Goal: Information Seeking & Learning: Check status

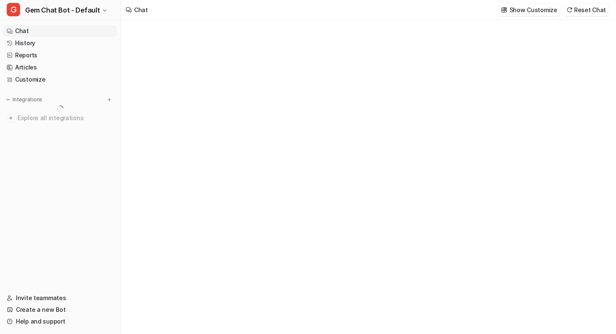
type textarea "**********"
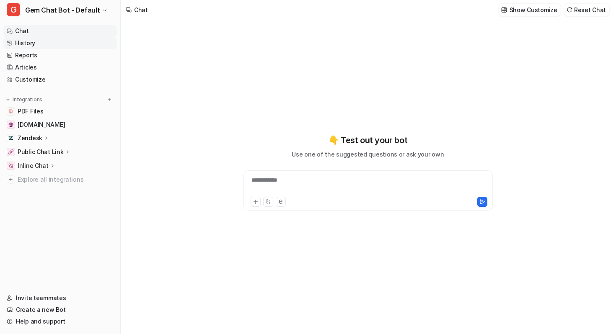
click at [48, 42] on link "History" at bounding box center [60, 43] width 114 height 12
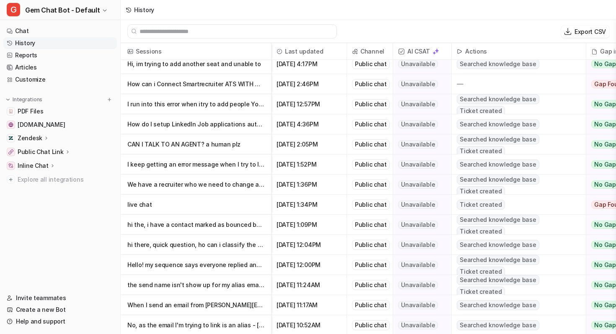
scroll to position [210, 0]
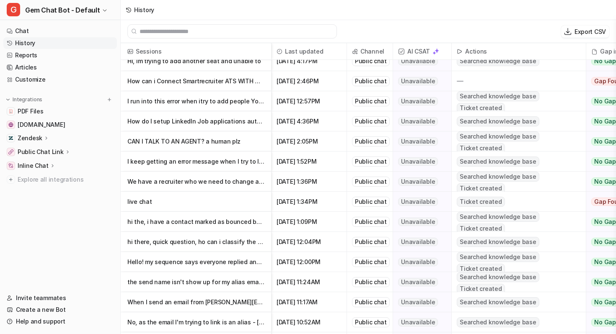
click at [227, 148] on p "CAN I TALK TO AN AGENT? a human plz" at bounding box center [195, 142] width 137 height 20
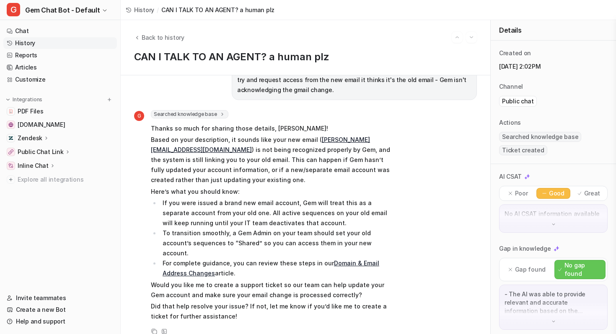
scroll to position [269, 0]
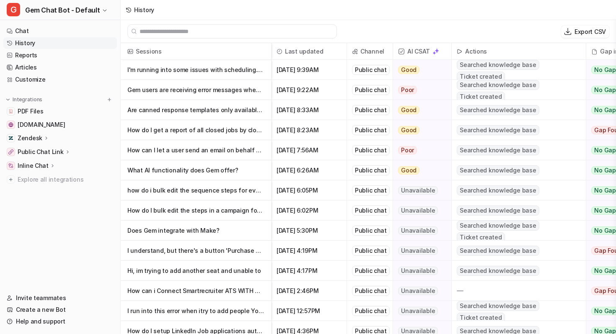
click at [212, 90] on p "Gem users are receiving error messages when saving edits to job settings and ope" at bounding box center [195, 90] width 137 height 20
click at [155, 90] on p "Gem users are receiving error messages when saving edits to job settings and ope" at bounding box center [195, 90] width 137 height 20
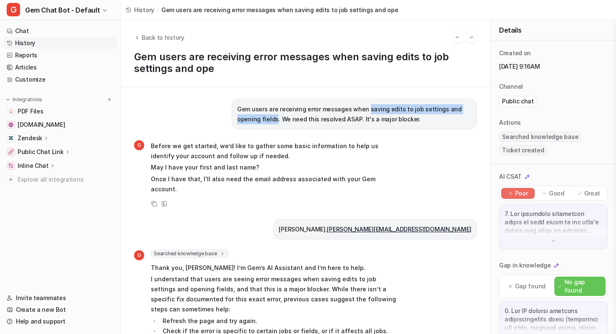
drag, startPoint x: 365, startPoint y: 110, endPoint x: 251, endPoint y: 119, distance: 113.5
copy p "saving edits to job settings and opening fields"
